Goal: Transaction & Acquisition: Purchase product/service

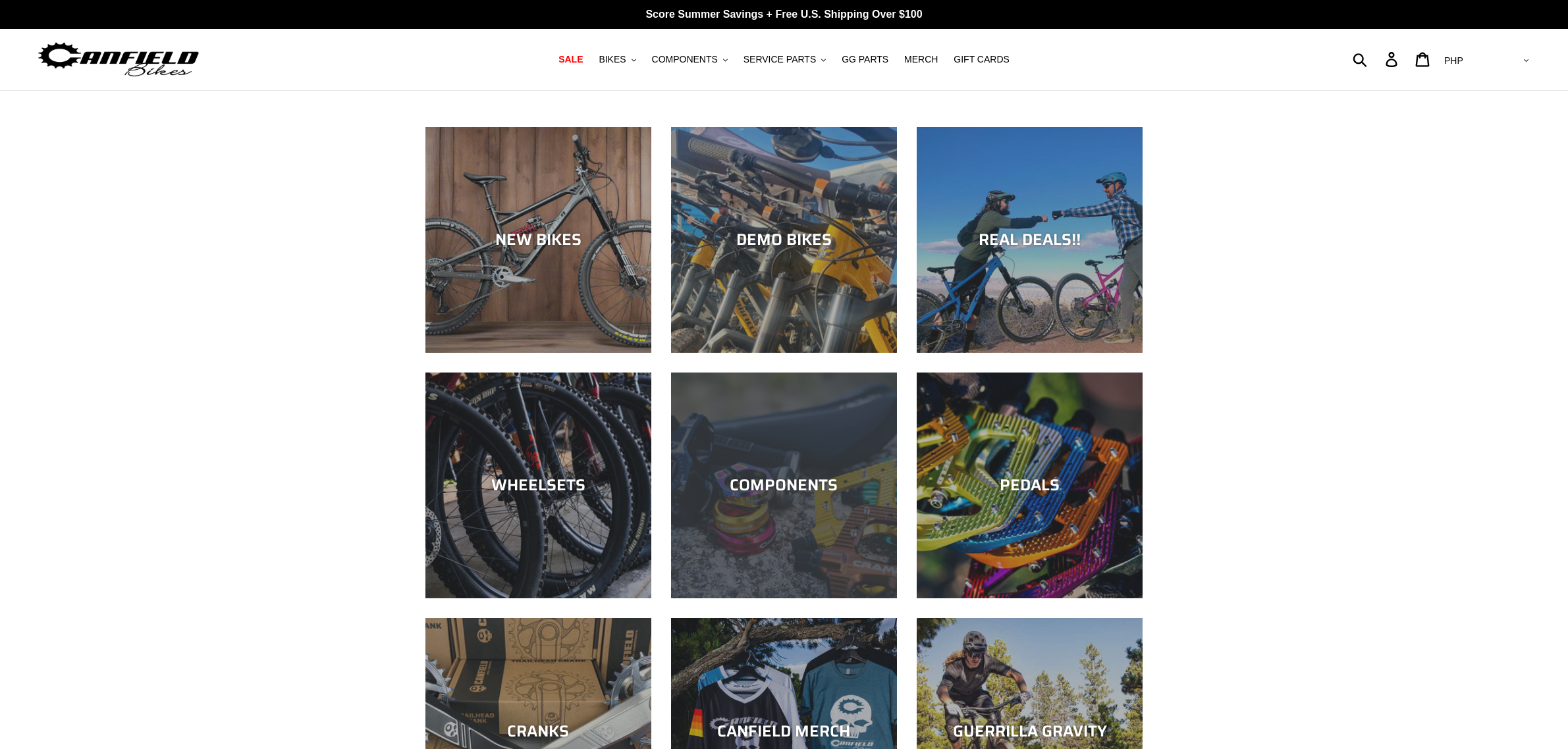
scroll to position [165, 0]
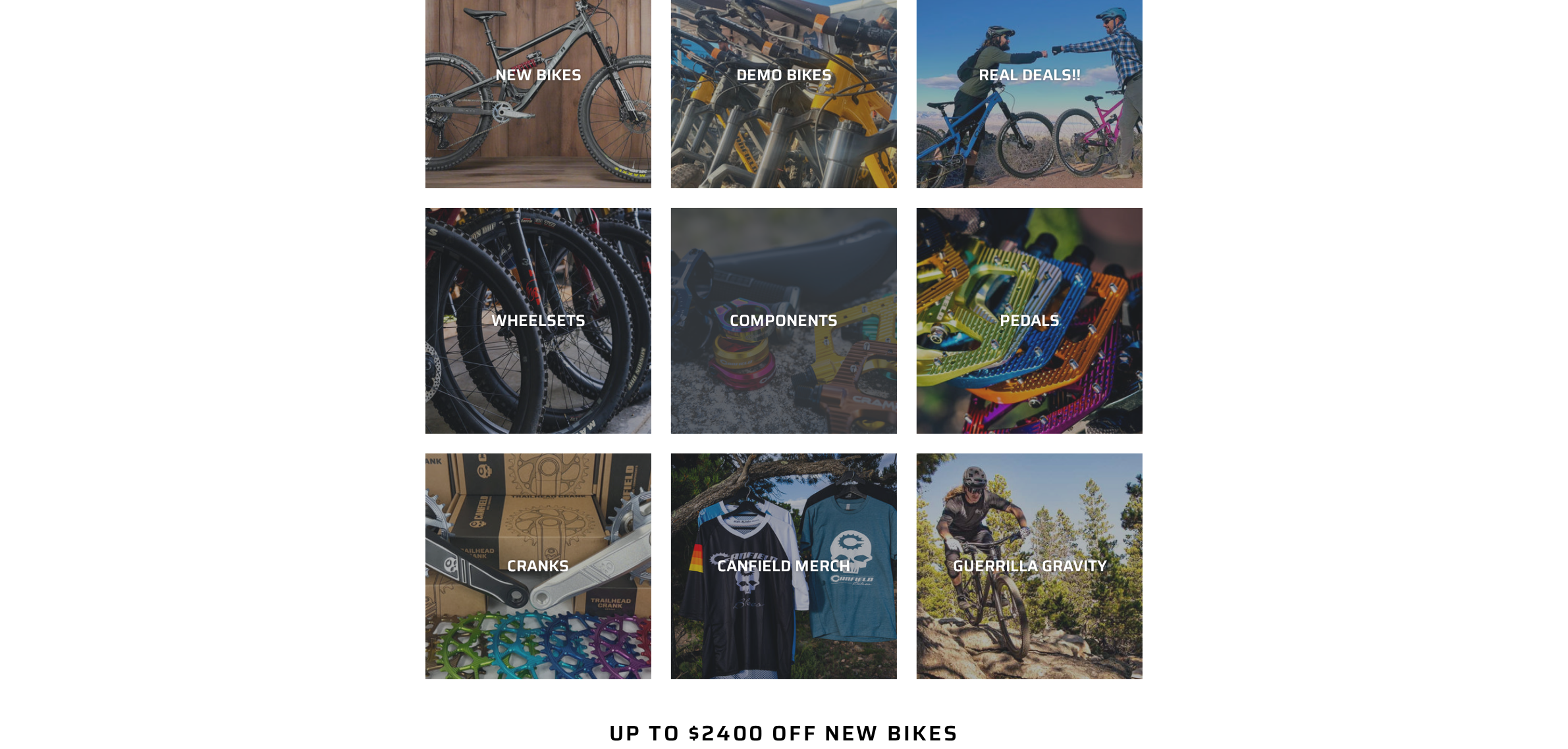
click at [789, 331] on div "COMPONENTS" at bounding box center [784, 321] width 226 height 19
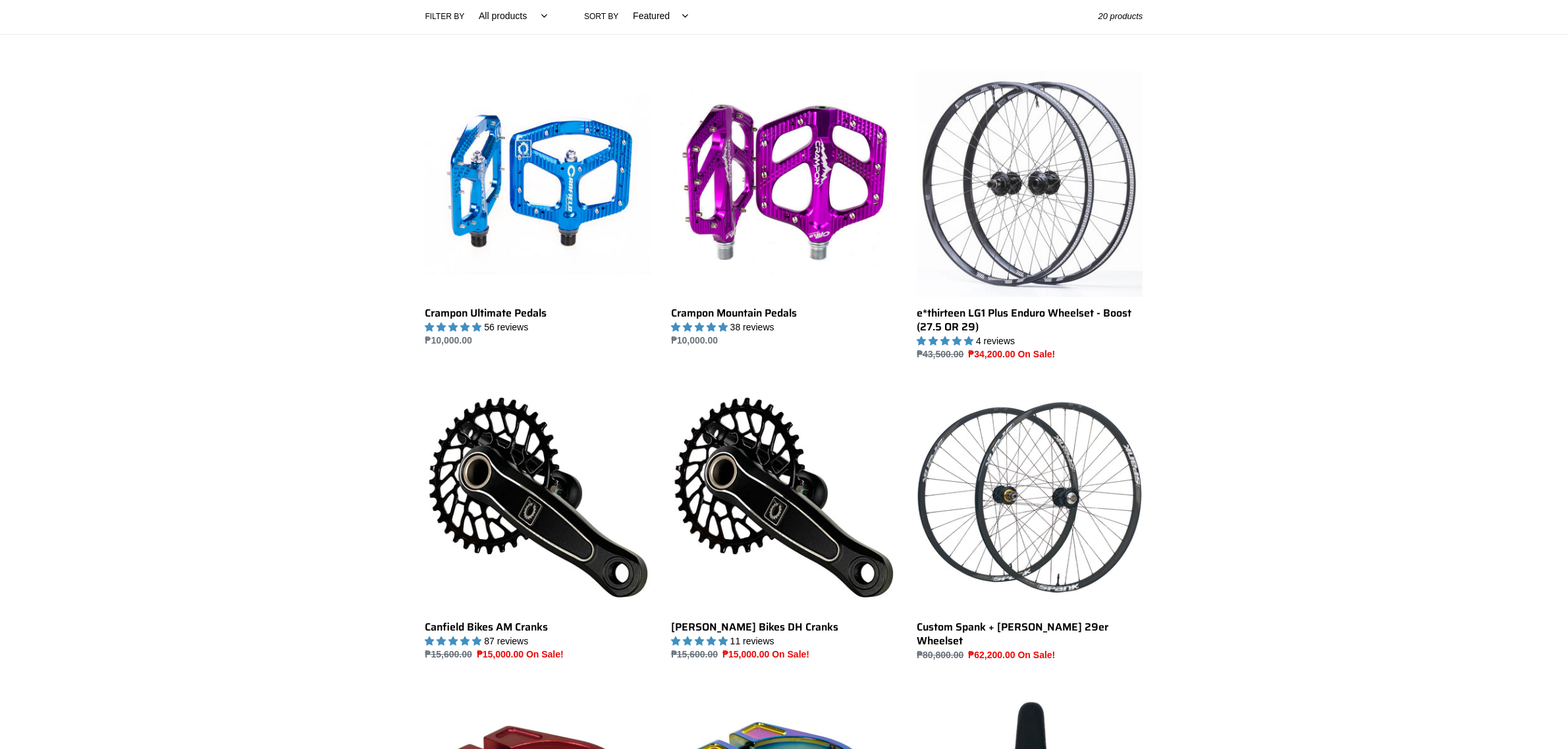
scroll to position [329, 0]
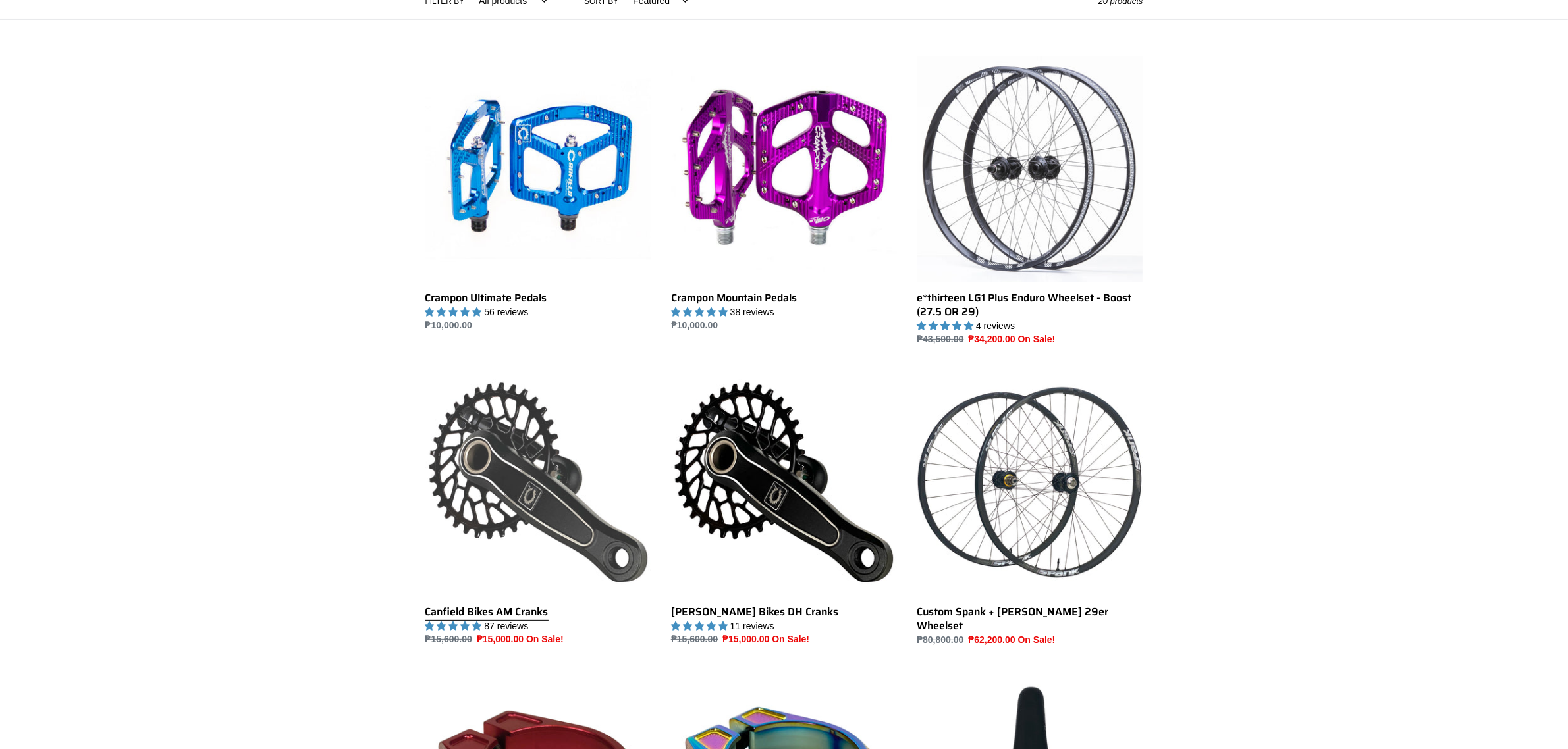
click at [459, 476] on link "Canfield Bikes AM Cranks" at bounding box center [538, 508] width 226 height 277
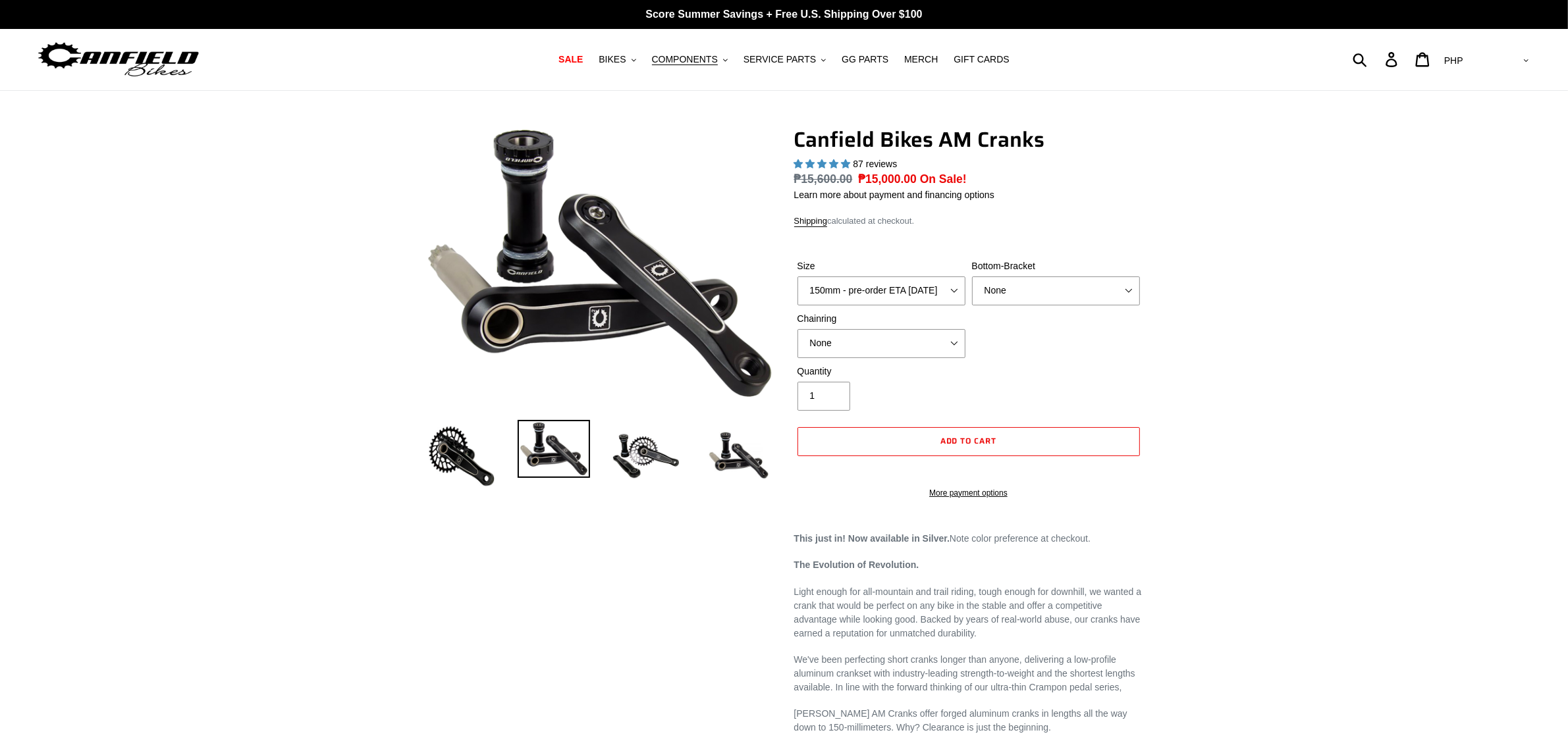
click at [1523, 69] on select "AED AFN ALL AMD ANG AUD AWG AZN BAM BBD BDT BGN BIF BND BOB BSD BWP BZD CAD CDF…" at bounding box center [1485, 61] width 93 height 24
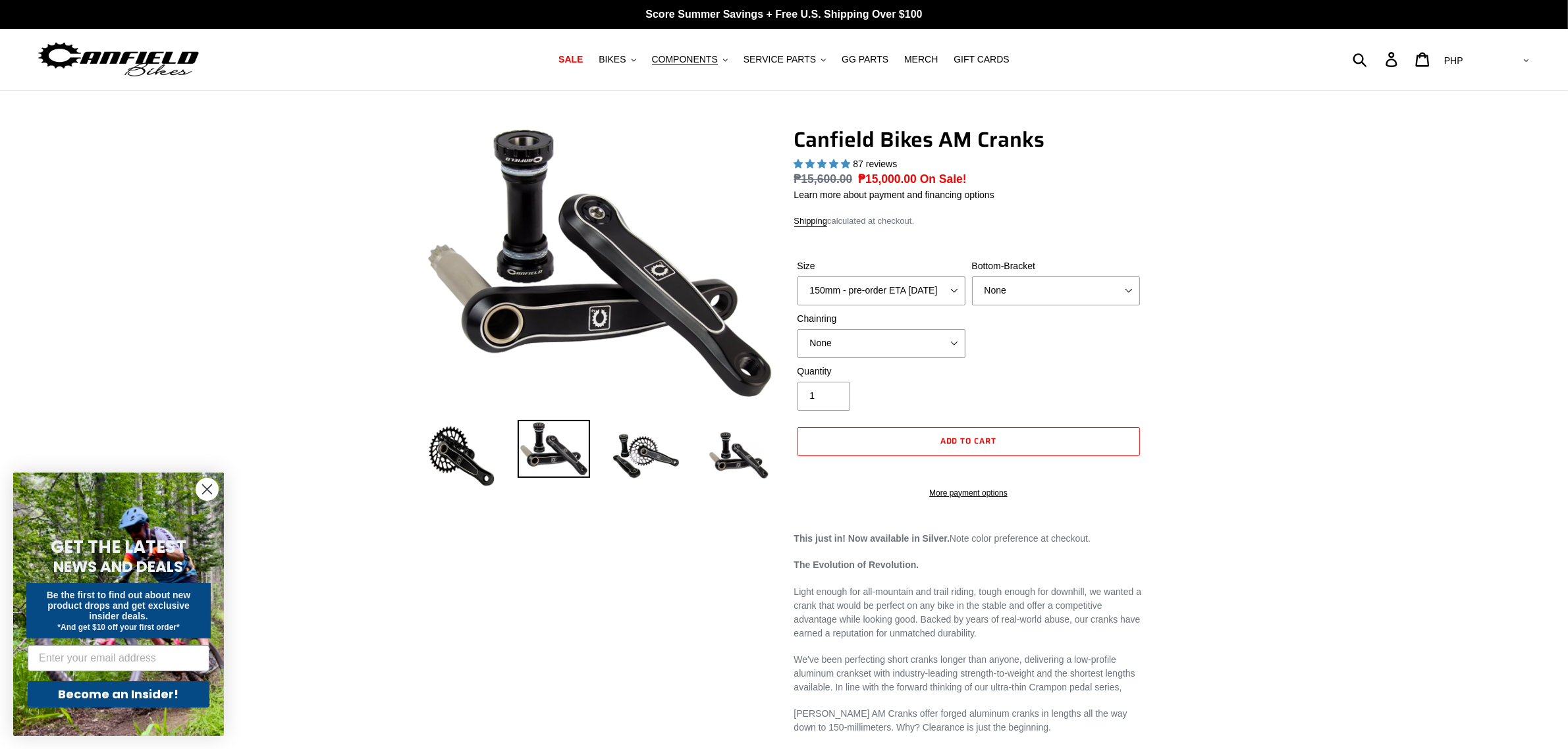
select select "USD"
click at [1492, 49] on select "AED AFN ALL AMD ANG AUD AWG AZN BAM BBD BDT BGN BIF BND BOB BSD BWP BZD CAD CDF…" at bounding box center [1485, 61] width 93 height 24
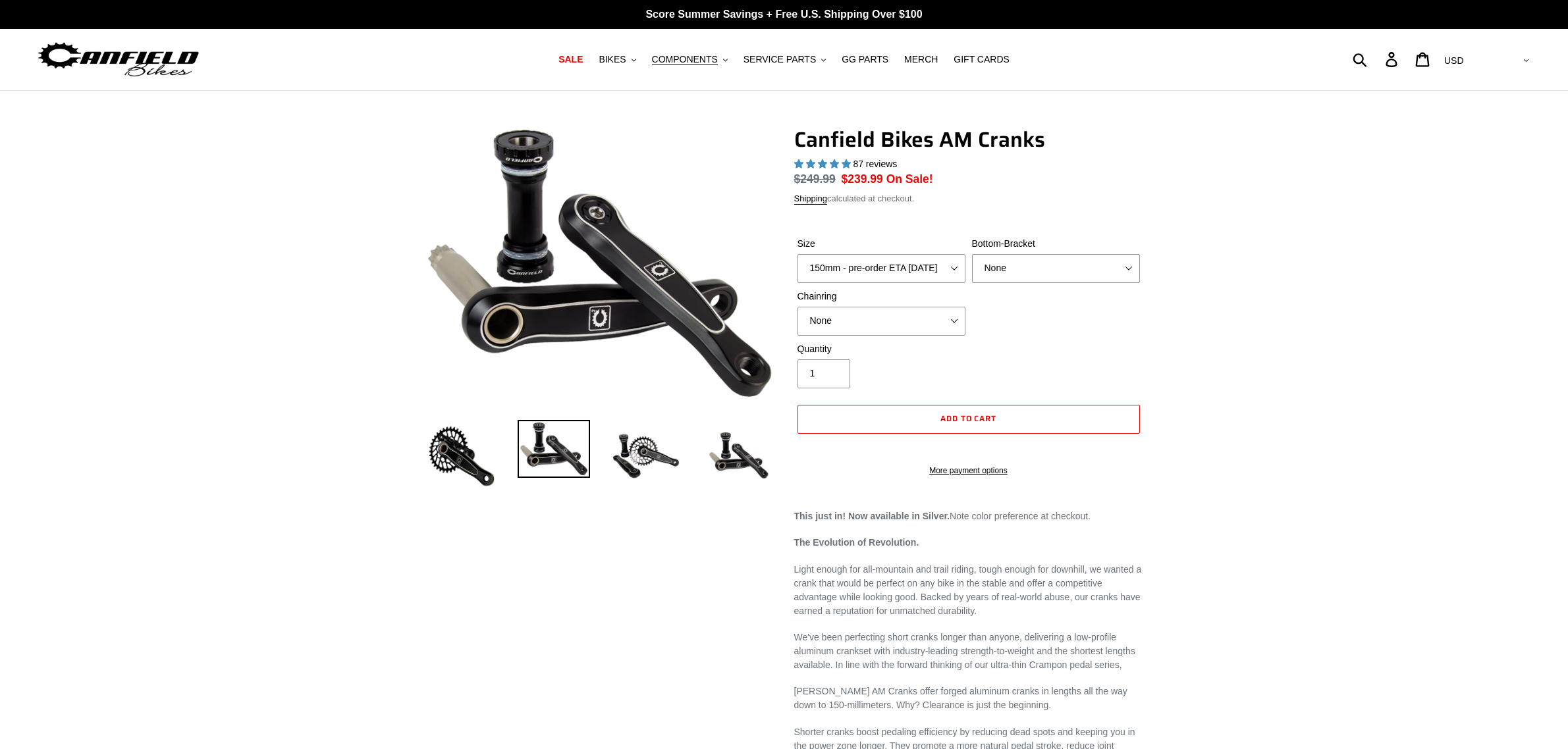
select select "highest-rating"
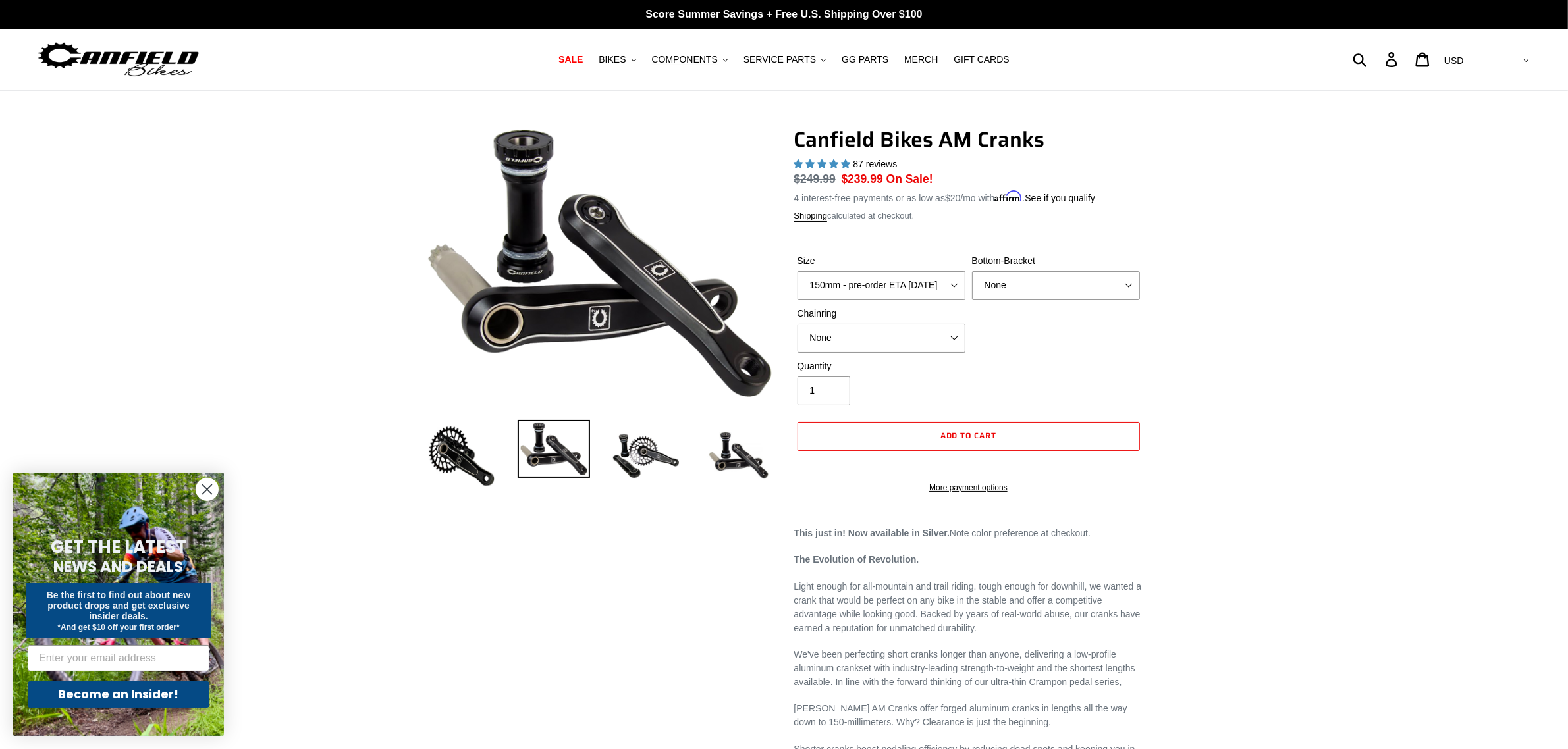
drag, startPoint x: 797, startPoint y: 136, endPoint x: 1023, endPoint y: 139, distance: 226.0
click at [1053, 142] on h1 "Canfield Bikes AM Cranks" at bounding box center [969, 139] width 349 height 25
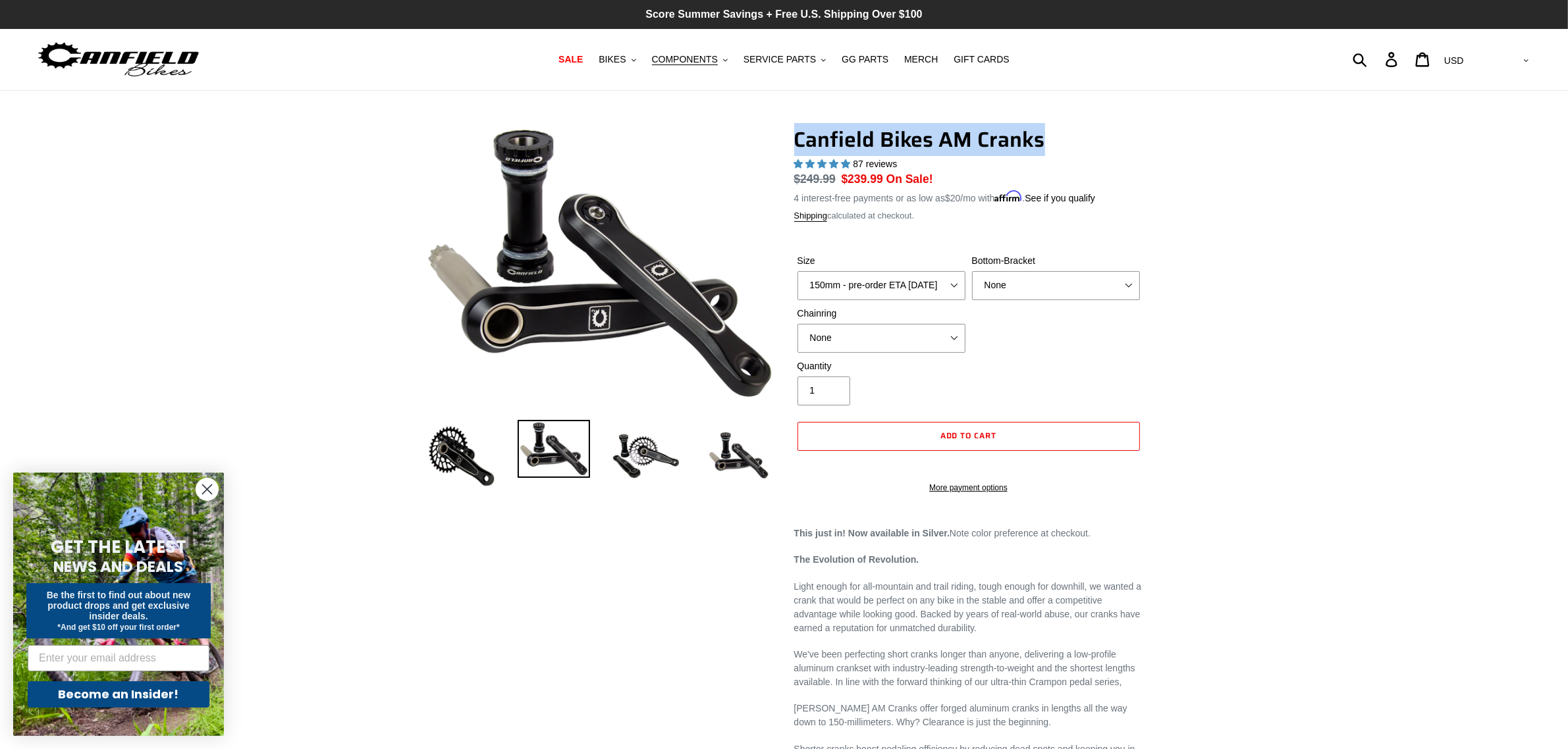
copy h1 "Canfield Bikes AM Cranks"
